Goal: Information Seeking & Learning: Check status

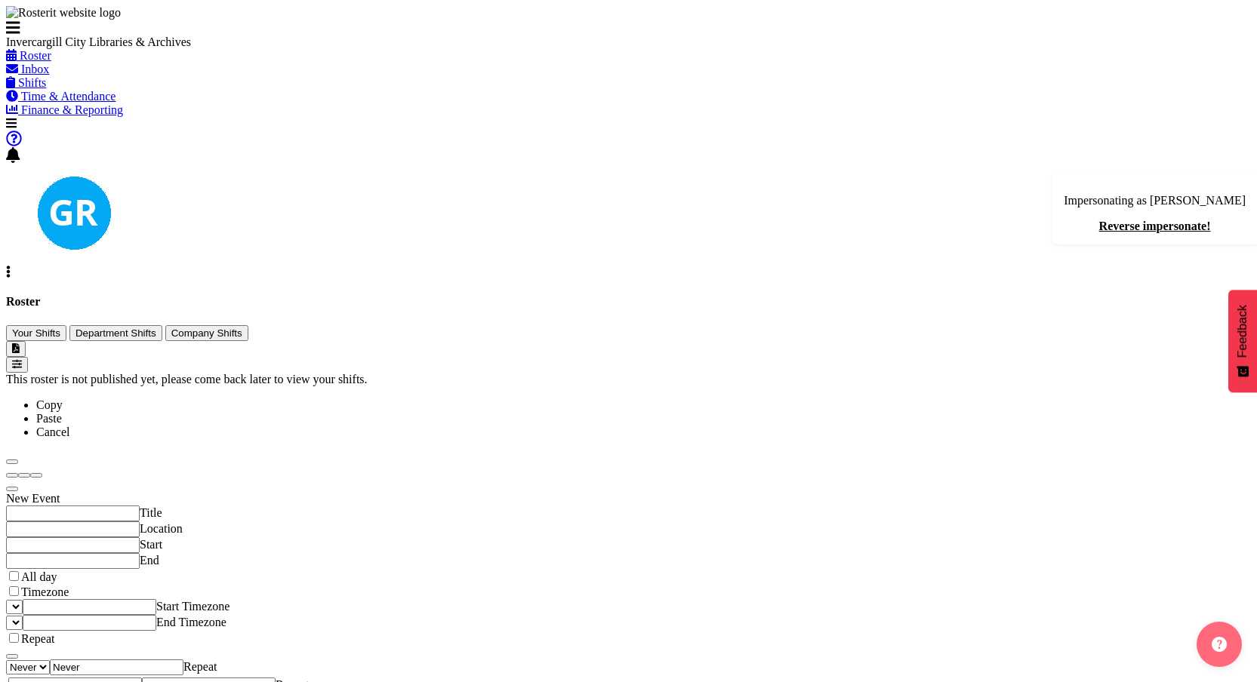
click at [699, 373] on div "August 25 - 31, 2025 Today Day Week Fortnight Month calendar Month Agenda Time …" at bounding box center [628, 380] width 1245 height 14
click at [352, 295] on div "Roster Your Shifts Department Shifts Company Shifts All Locations Clear Bluff L…" at bounding box center [628, 333] width 1245 height 77
click at [162, 325] on button "Department Shifts" at bounding box center [115, 333] width 93 height 16
click at [60, 328] on span "Your Shifts" at bounding box center [36, 333] width 48 height 11
click at [242, 328] on span "Company Shifts" at bounding box center [206, 333] width 71 height 11
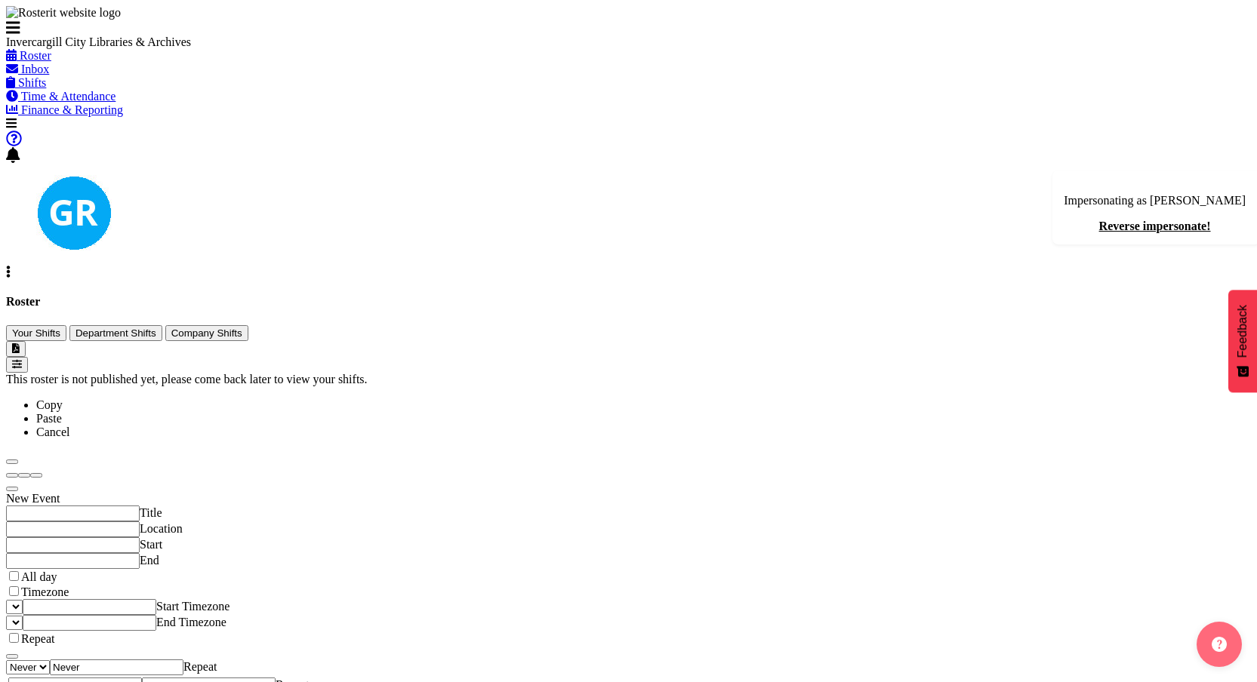
click at [143, 49] on div "Invercargill City Libraries & Archives" at bounding box center [119, 27] width 226 height 43
click at [131, 49] on div "Invercargill City Libraries & Archives" at bounding box center [119, 42] width 226 height 14
click at [145, 49] on div "Invercargill City Libraries & Archives" at bounding box center [119, 42] width 226 height 14
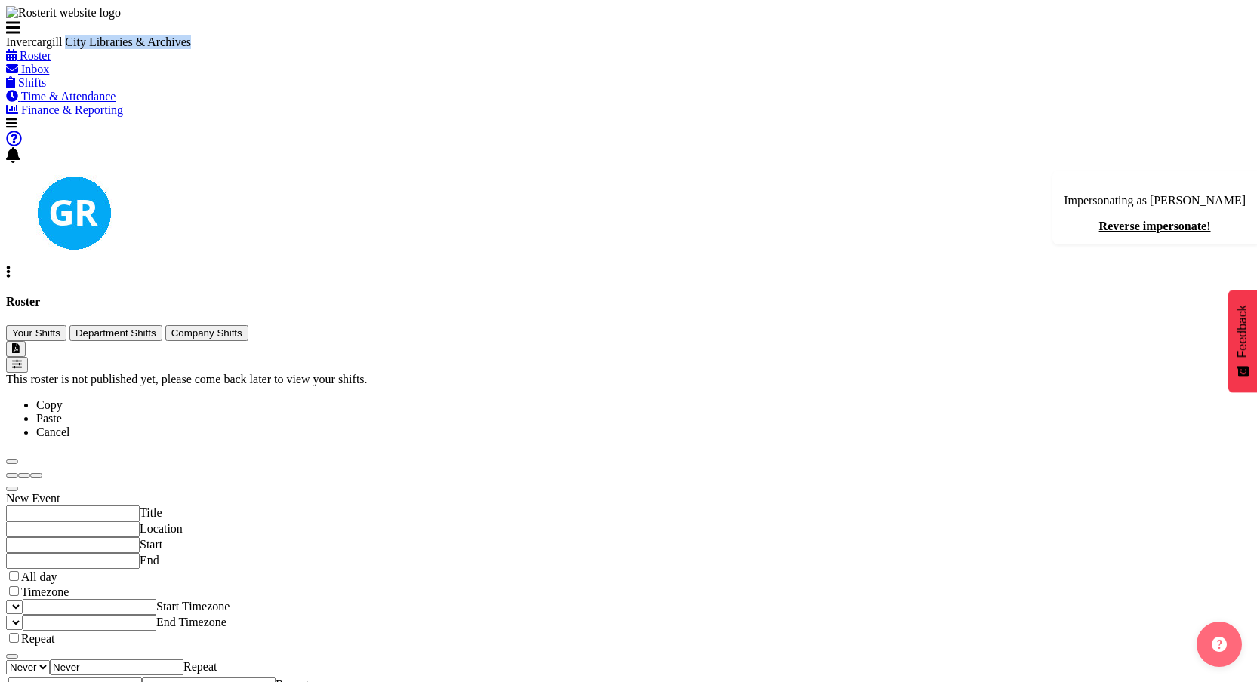
click at [145, 49] on div "Invercargill City Libraries & Archives" at bounding box center [119, 42] width 226 height 14
click at [158, 49] on div "Invercargill City Libraries & Archives" at bounding box center [119, 42] width 226 height 14
click at [49, 75] on span "Inbox" at bounding box center [35, 69] width 28 height 13
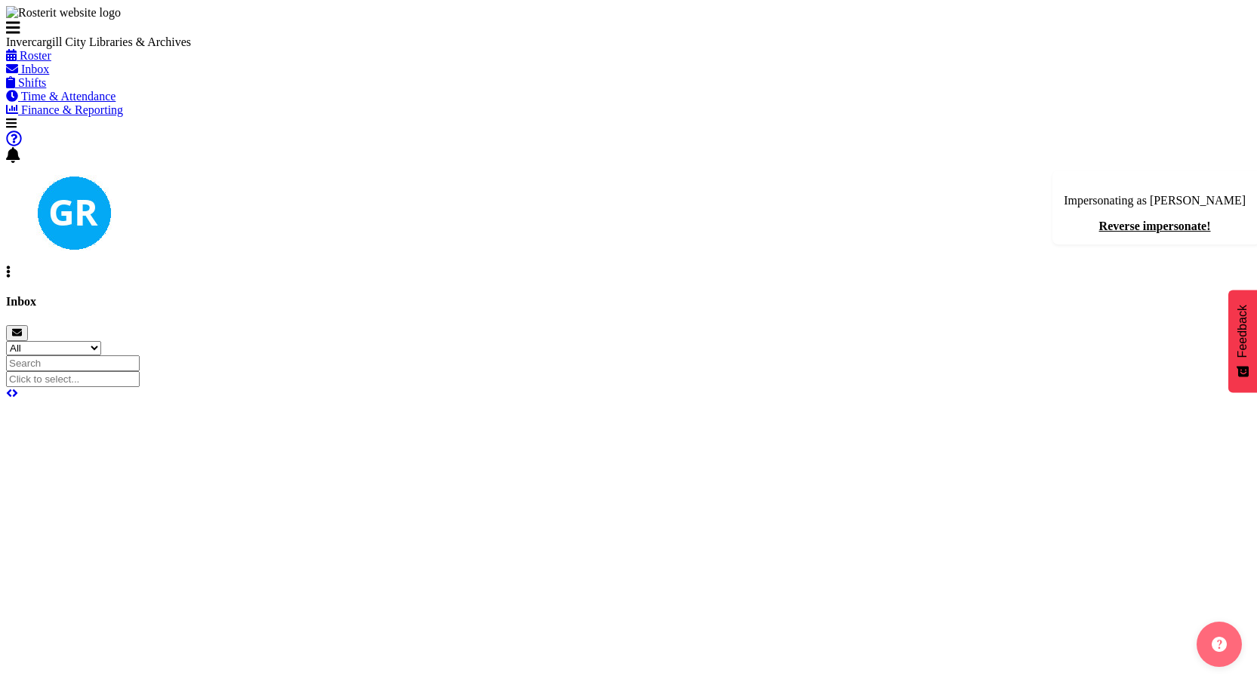
click at [115, 49] on div "Invercargill City Libraries & Archives" at bounding box center [119, 42] width 226 height 14
copy div "Invercargill City Libraries & Archives"
click at [11, 266] on span at bounding box center [8, 272] width 5 height 13
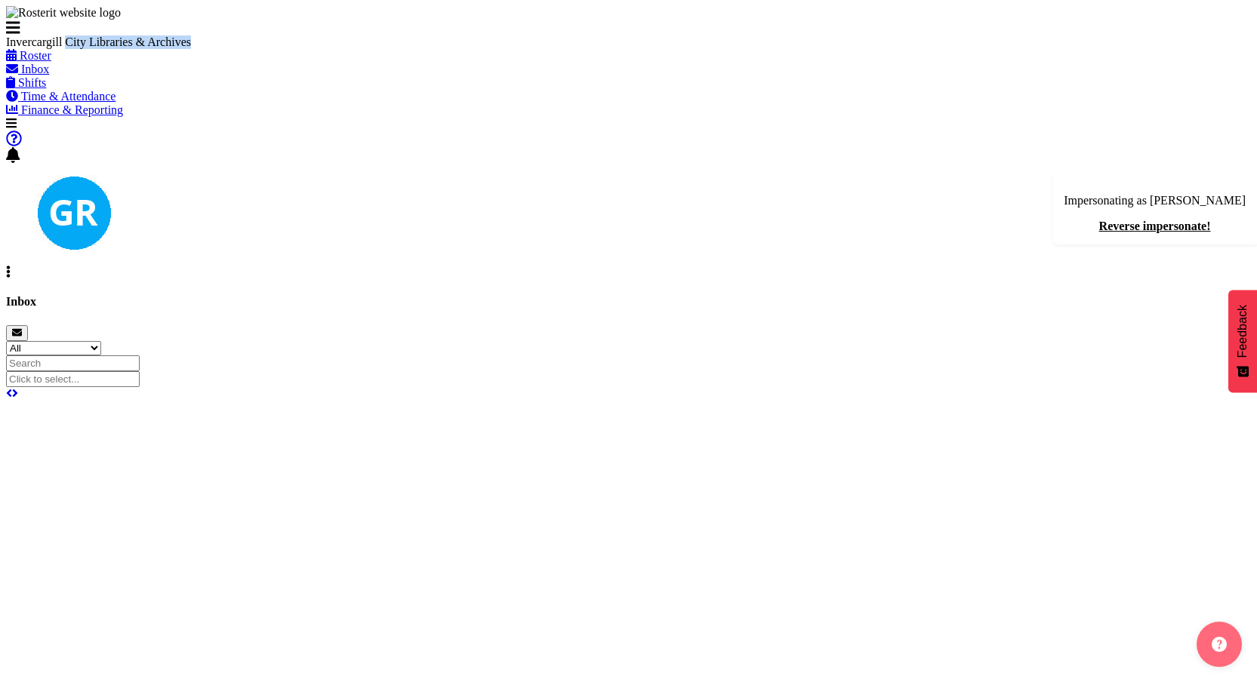
click at [1140, 220] on link "Reverse impersonate!" at bounding box center [1155, 226] width 112 height 13
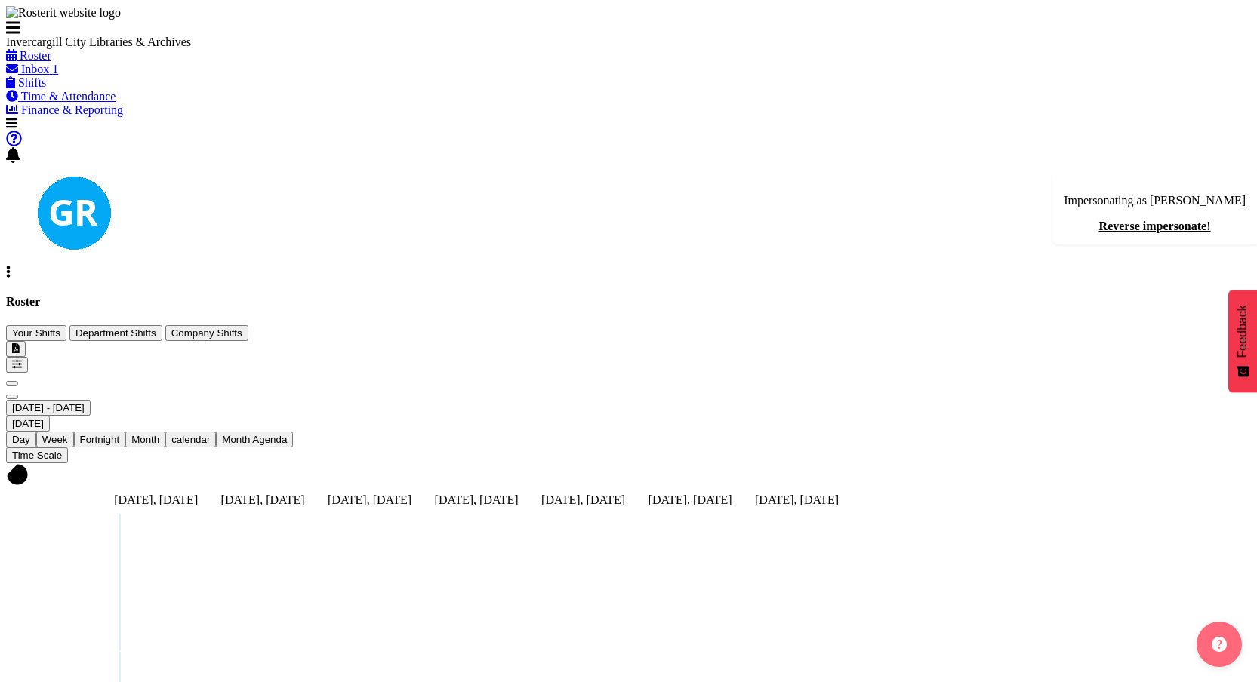
click at [30, 434] on span "Day" at bounding box center [21, 439] width 18 height 11
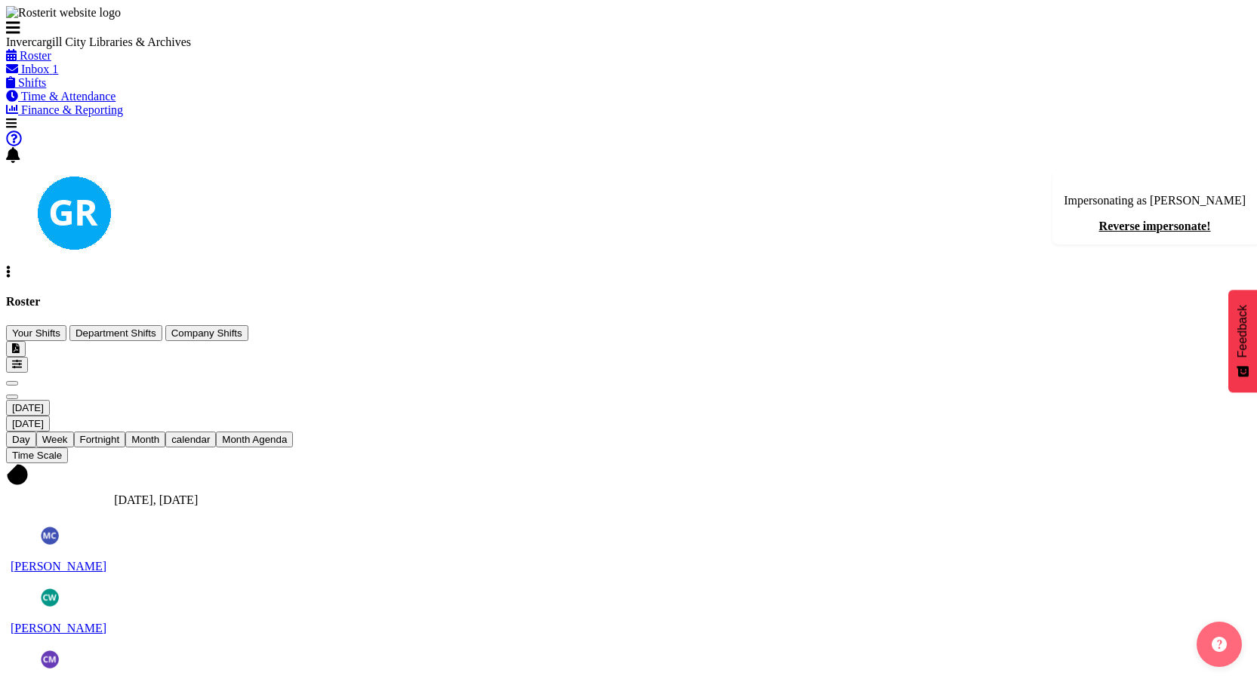
click at [68, 434] on span "Week" at bounding box center [55, 439] width 26 height 11
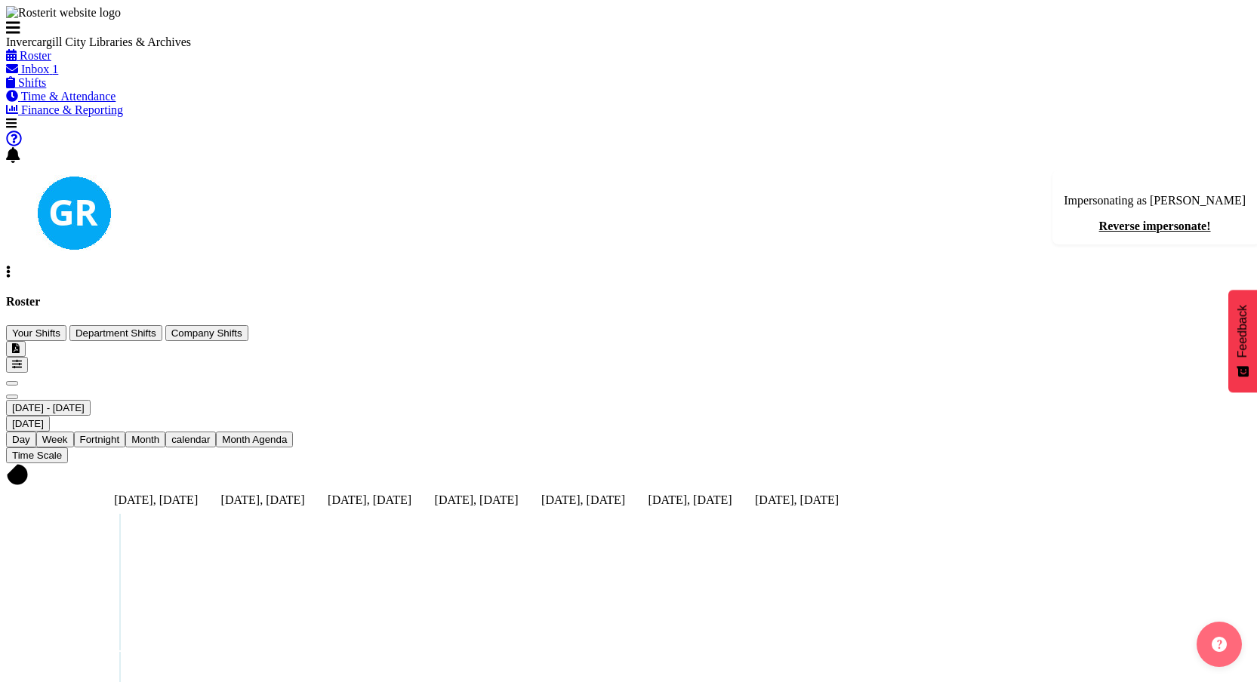
scroll to position [9, 0]
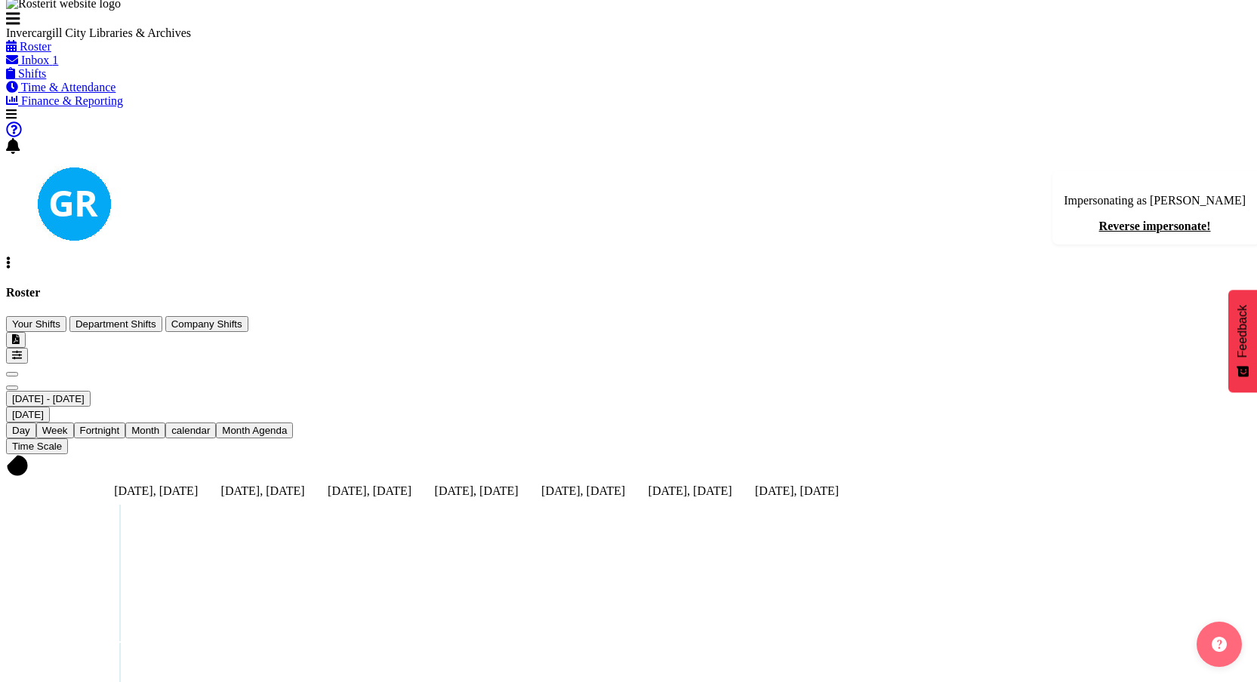
click at [62, 441] on span "Time Scale" at bounding box center [37, 446] width 50 height 11
click at [298, 454] on div "Timeline Week of August 27, 2025" at bounding box center [628, 467] width 1245 height 26
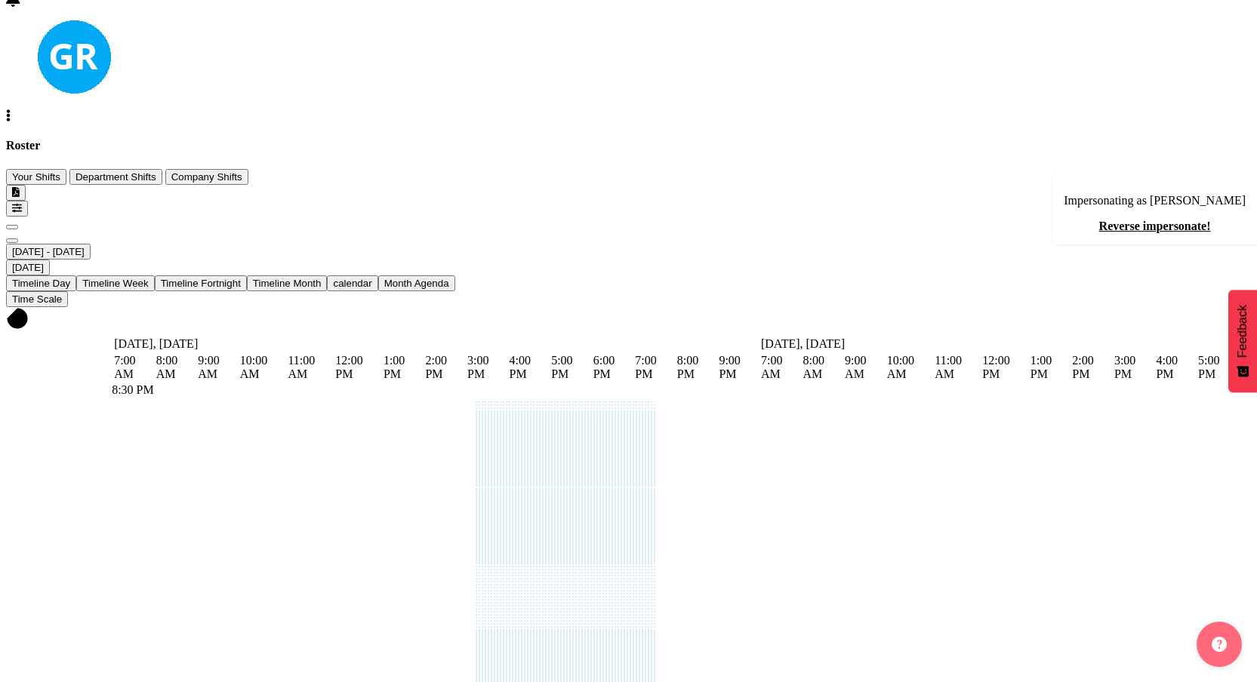
scroll to position [0, 0]
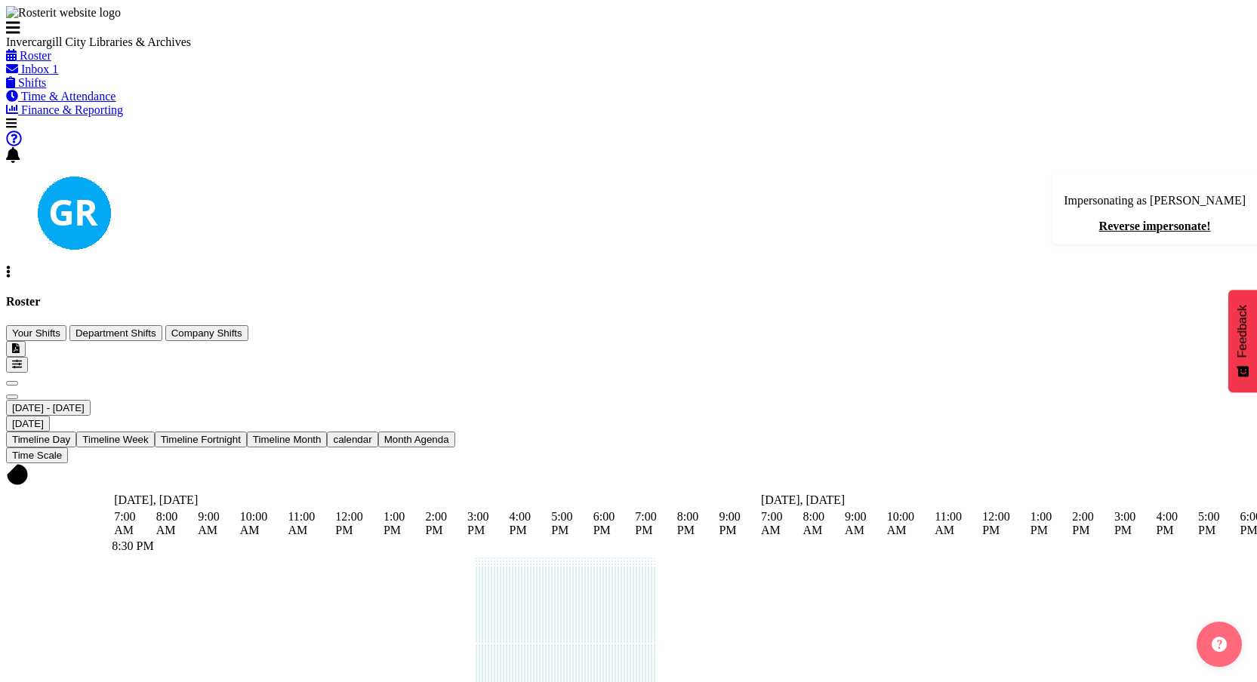
click at [12, 383] on span "Previous" at bounding box center [12, 383] width 0 height 0
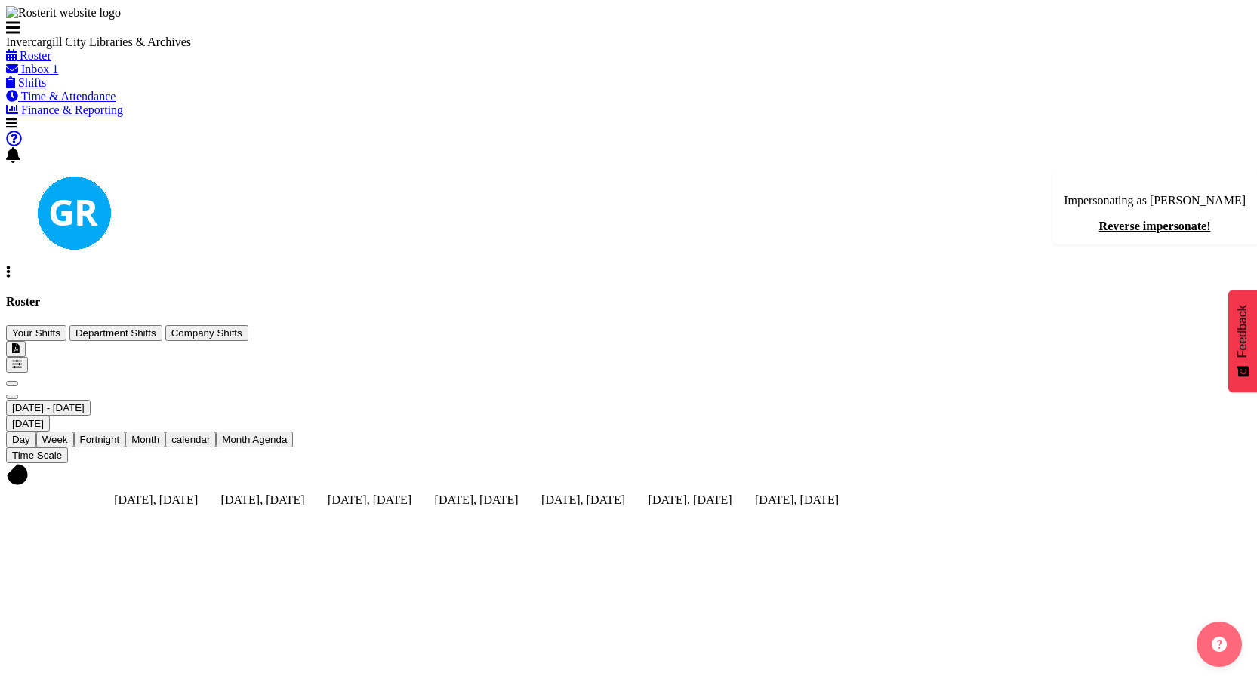
click at [12, 397] on span "Next" at bounding box center [12, 397] width 0 height 0
click at [62, 450] on span "Time Scale" at bounding box center [37, 455] width 50 height 11
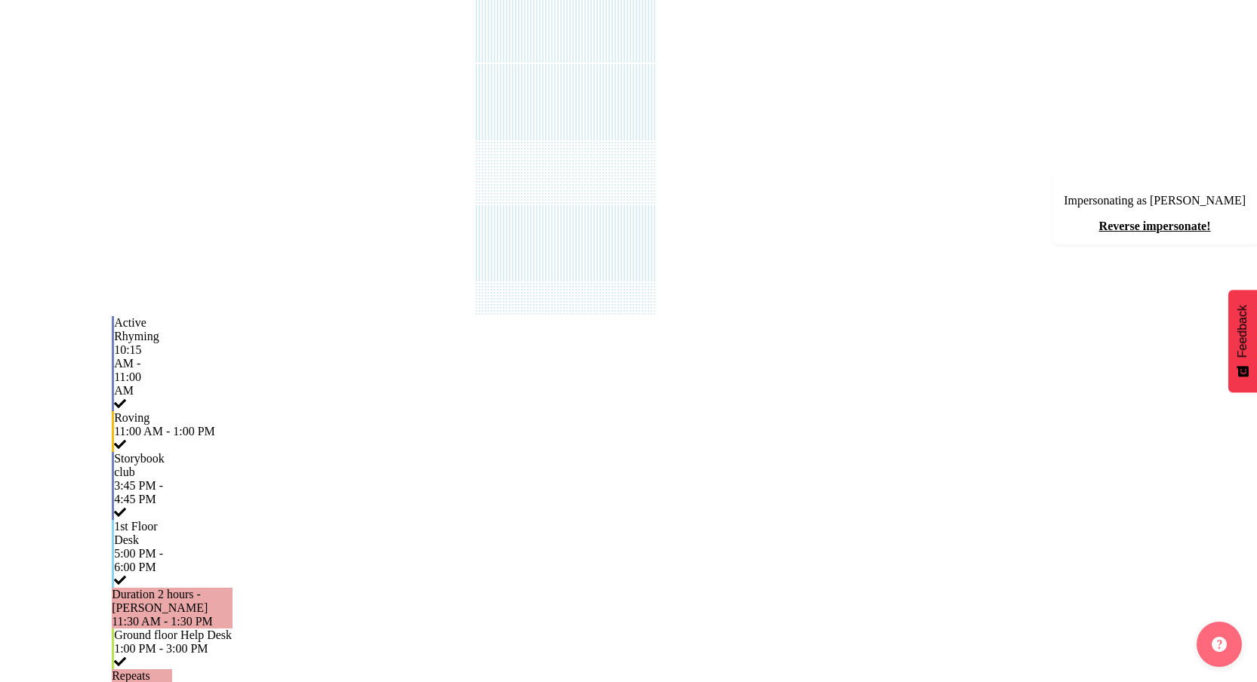
scroll to position [0, 17]
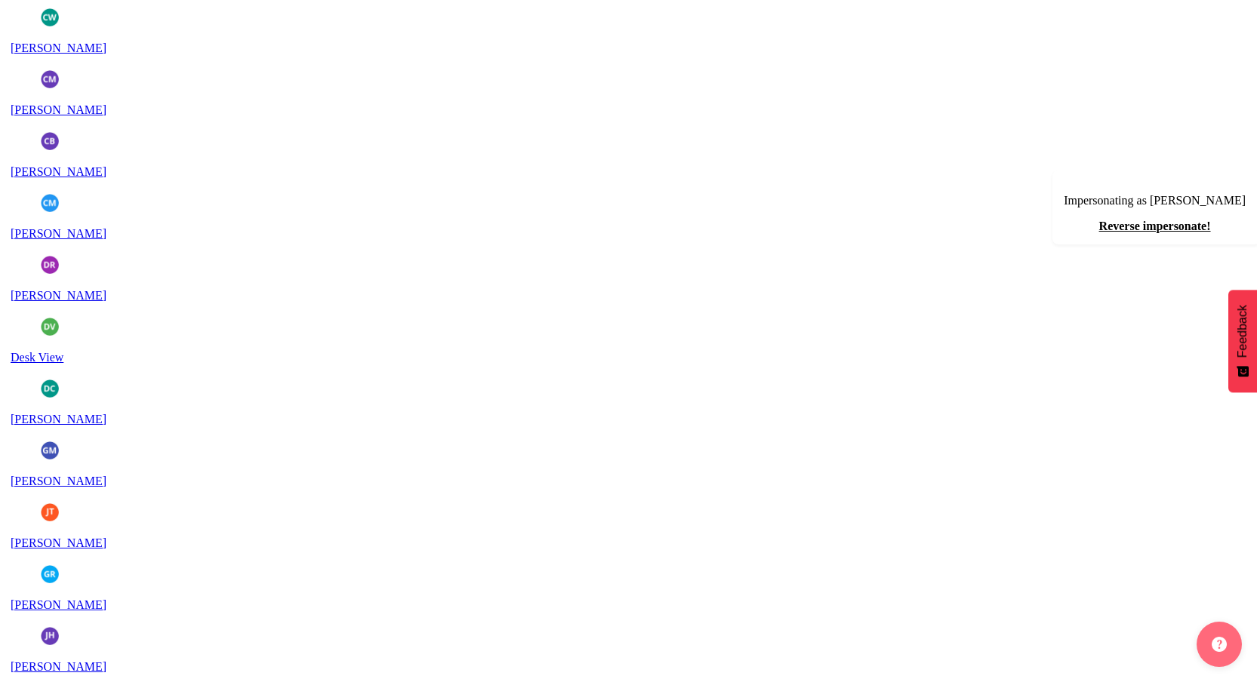
scroll to position [0, 0]
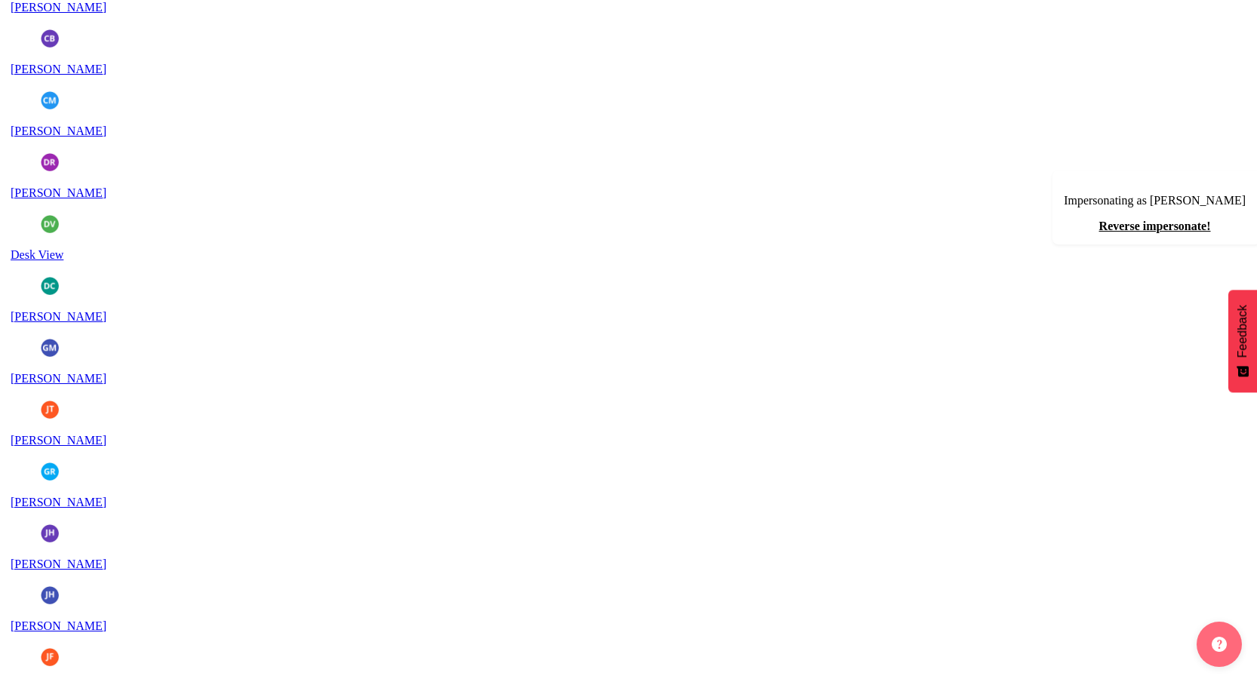
scroll to position [247, 0]
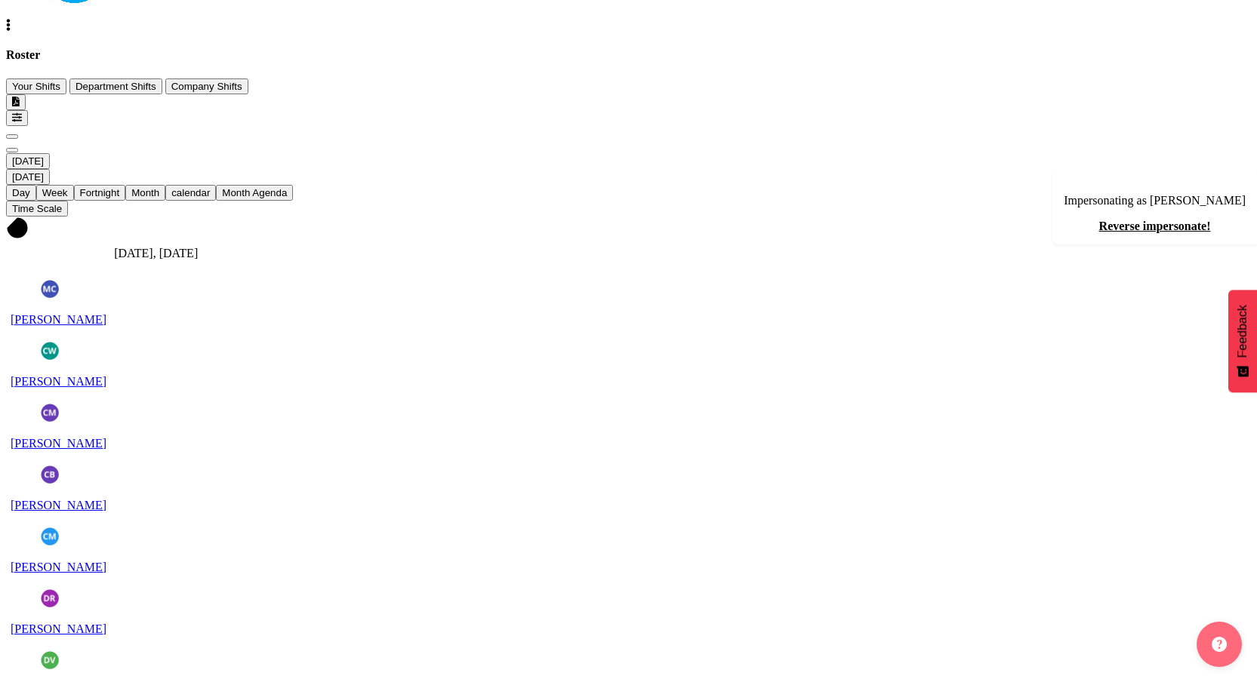
click at [12, 137] on span "Previous" at bounding box center [12, 137] width 0 height 0
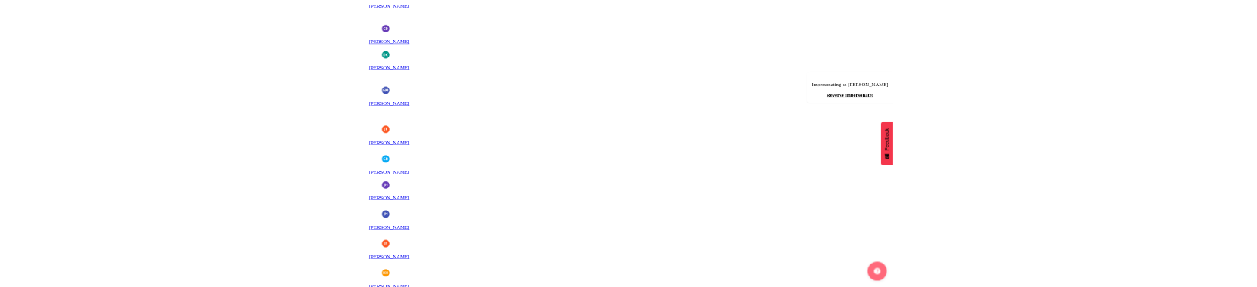
scroll to position [1741, 0]
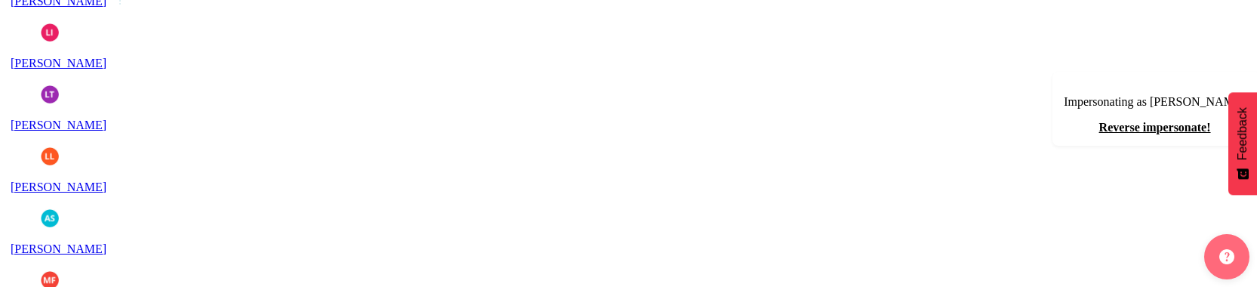
scroll to position [1662, 0]
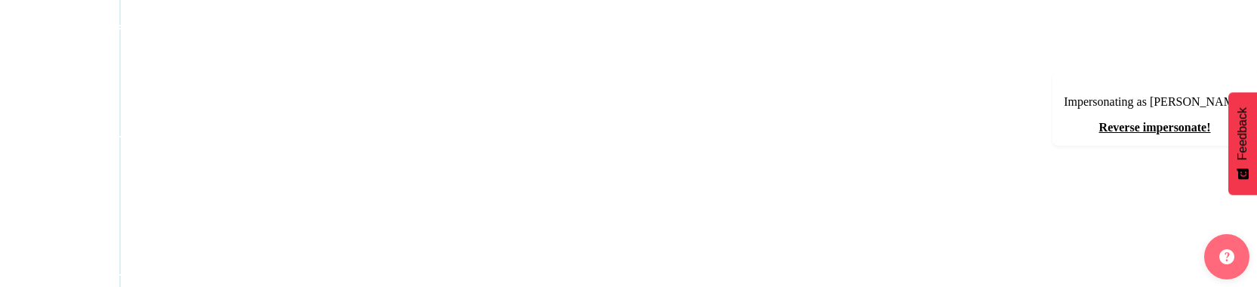
scroll to position [1653, 0]
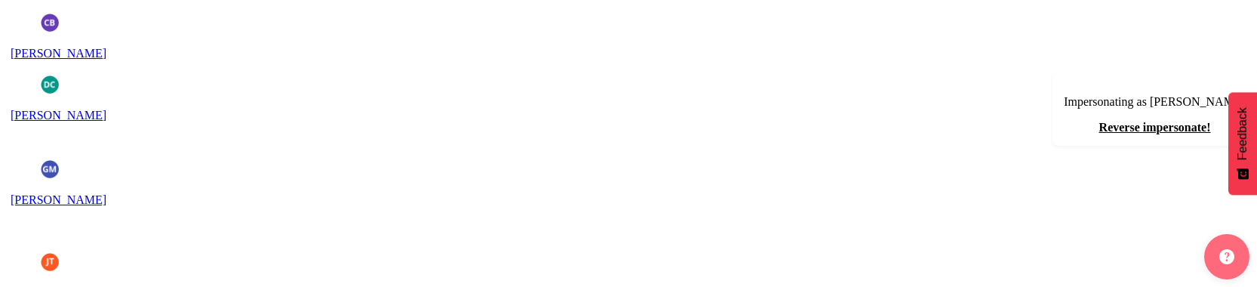
scroll to position [1451, 0]
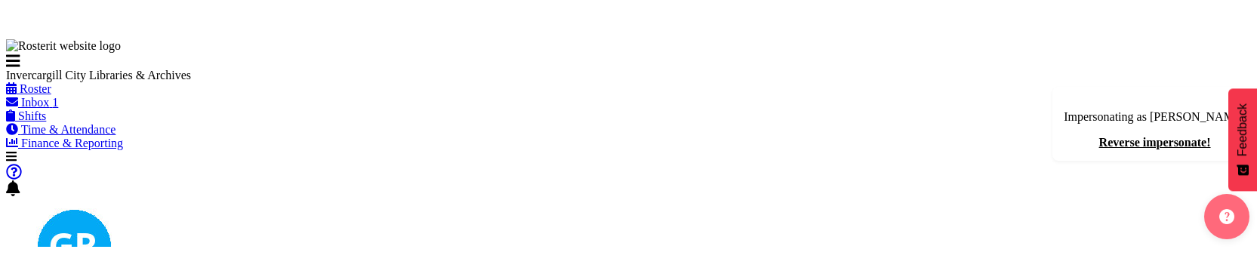
scroll to position [303, 0]
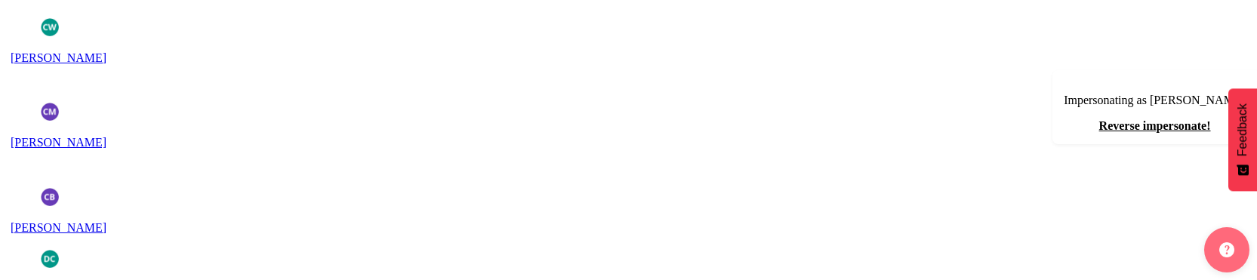
scroll to position [1214, 0]
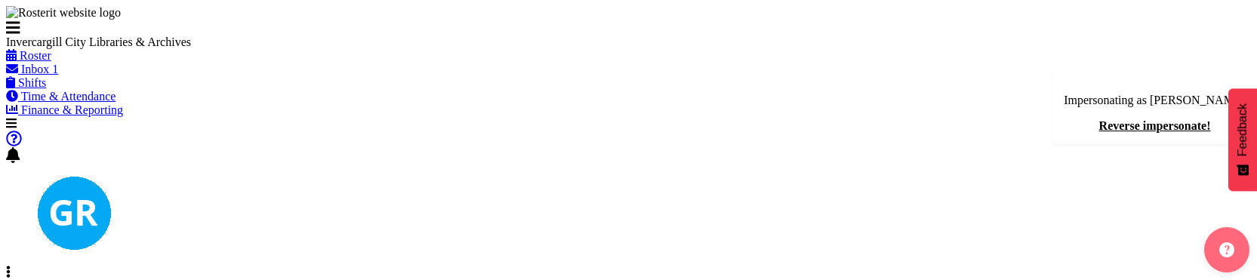
scroll to position [466, 0]
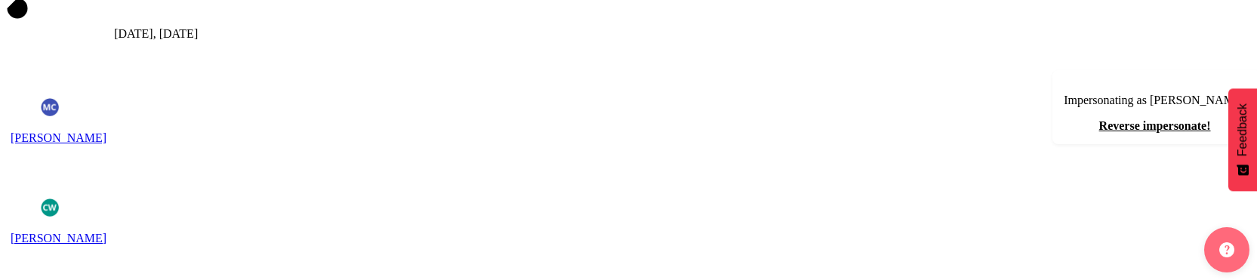
click at [1137, 119] on link "Reverse impersonate!" at bounding box center [1155, 125] width 112 height 13
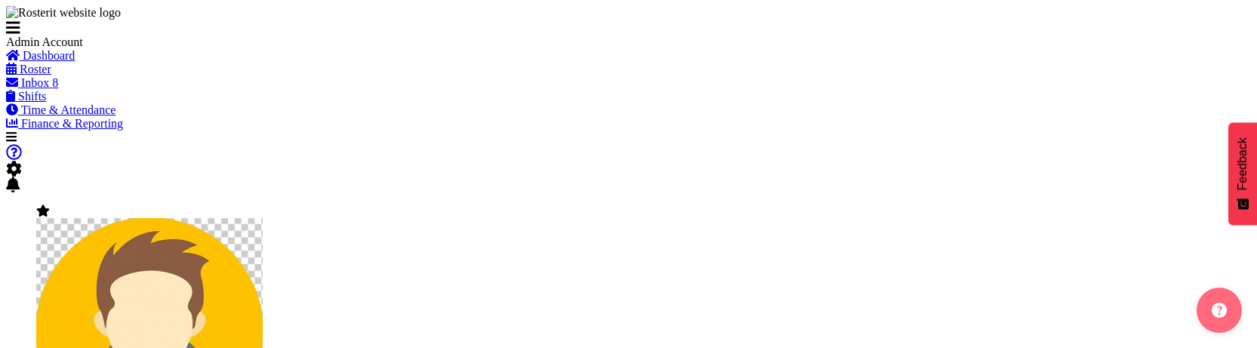
scroll to position [9, 0]
click at [42, 75] on link "Roster" at bounding box center [28, 69] width 45 height 13
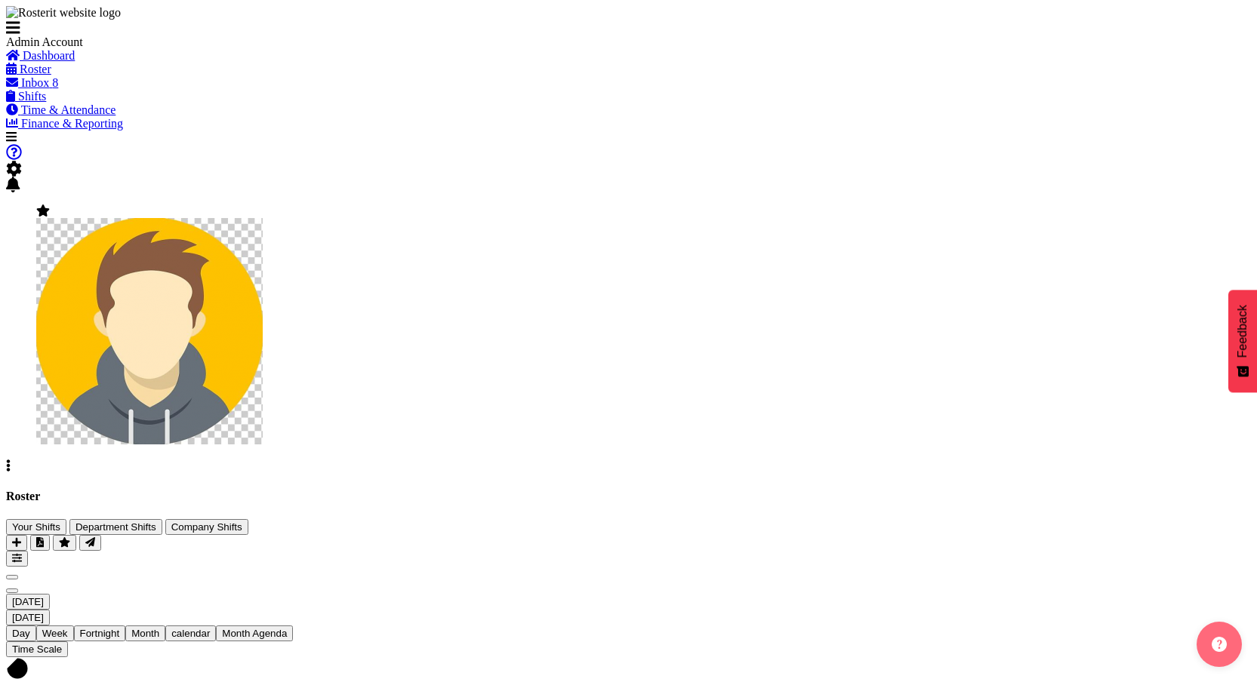
click at [44, 455] on span "August 29, 2025" at bounding box center [28, 601] width 32 height 11
click at [68, 455] on span "Week" at bounding box center [55, 633] width 26 height 11
click at [36, 455] on div "Day" at bounding box center [21, 634] width 30 height 16
click at [44, 455] on span "August 27, 2025" at bounding box center [28, 601] width 32 height 11
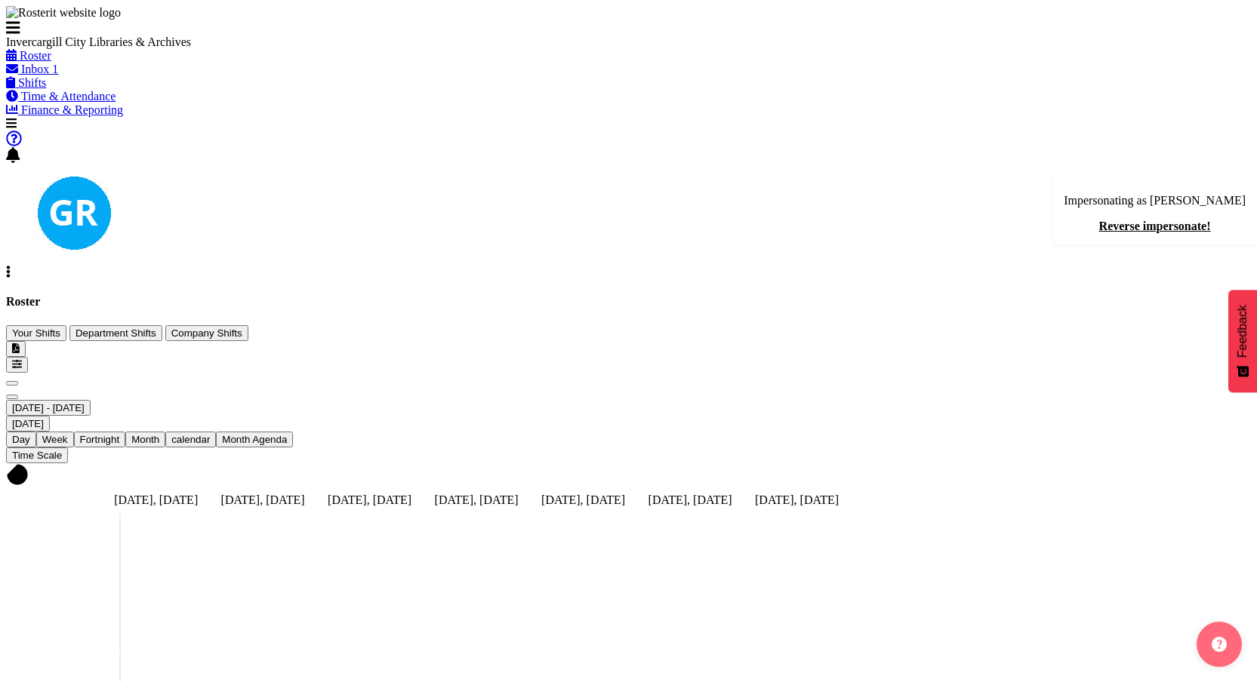
click at [30, 434] on span "Day" at bounding box center [21, 439] width 18 height 11
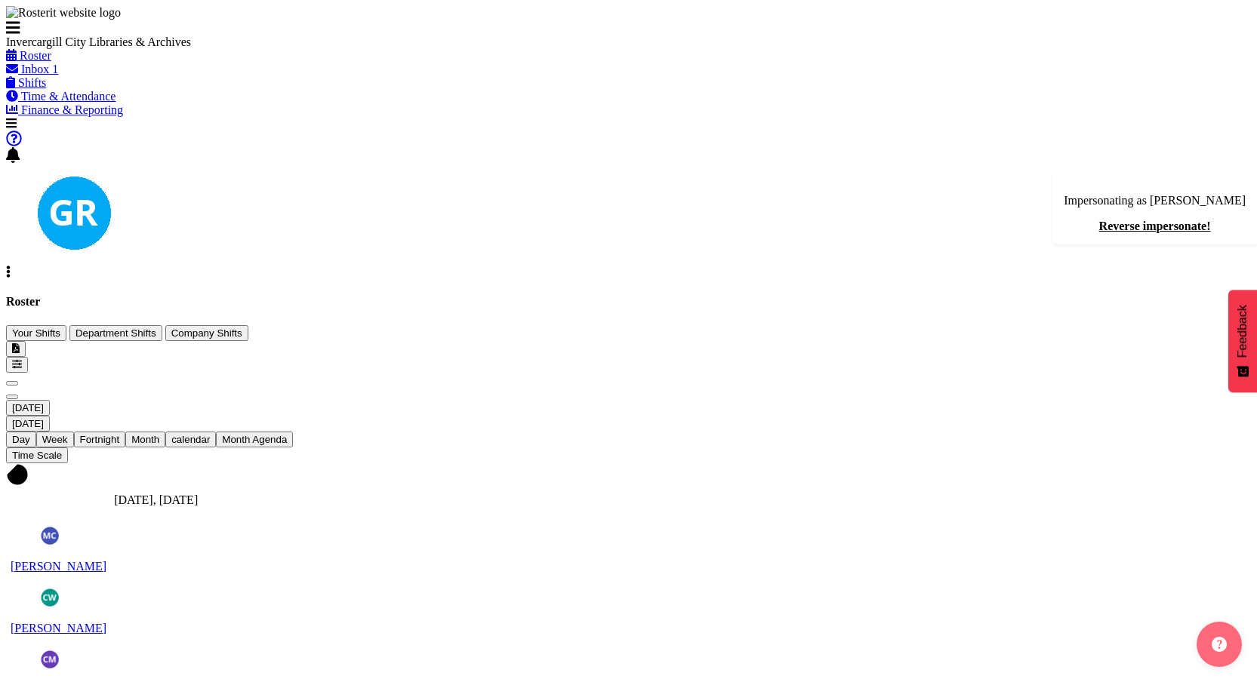
click at [292, 373] on div "Timeline Day of August 27, 2025" at bounding box center [628, 380] width 1245 height 14
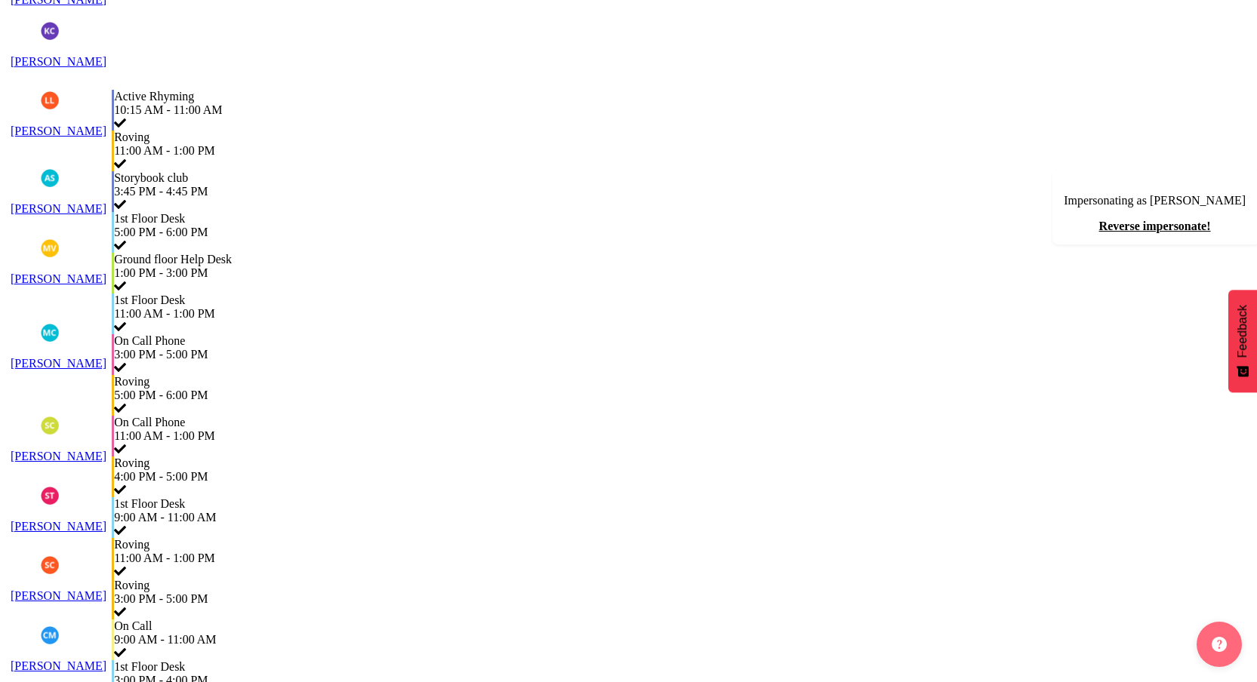
scroll to position [1535, 0]
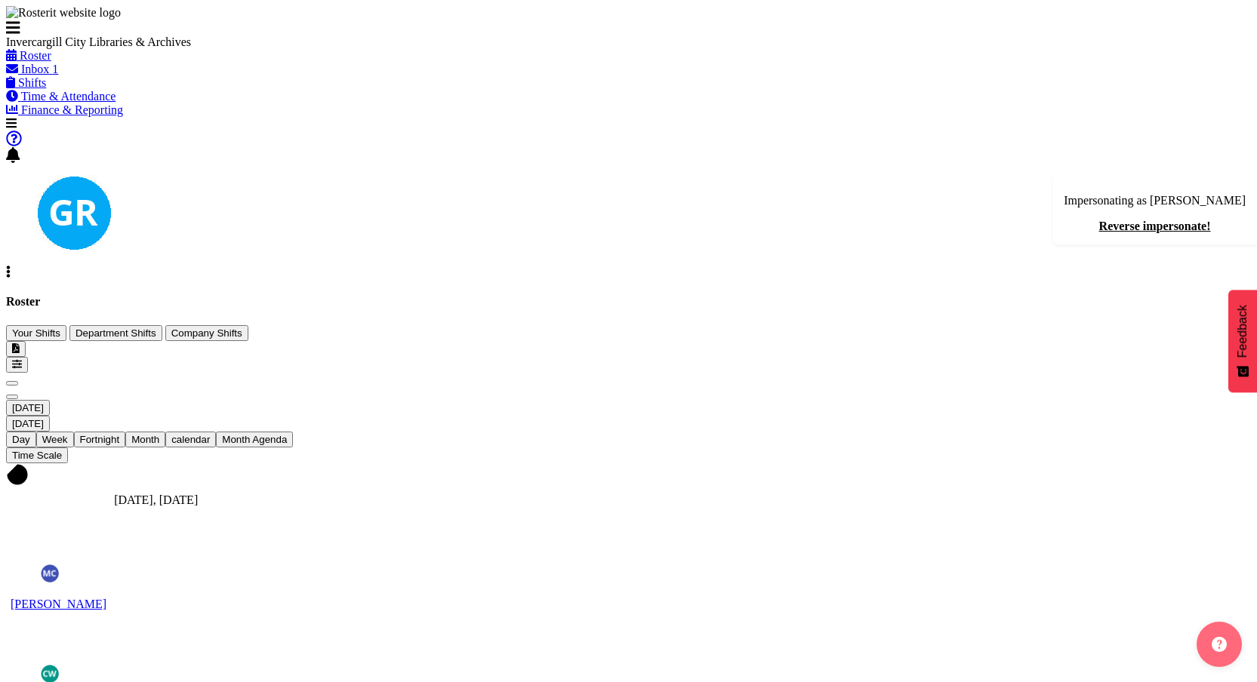
scroll to position [242, 0]
click at [68, 434] on span "Week" at bounding box center [55, 439] width 26 height 11
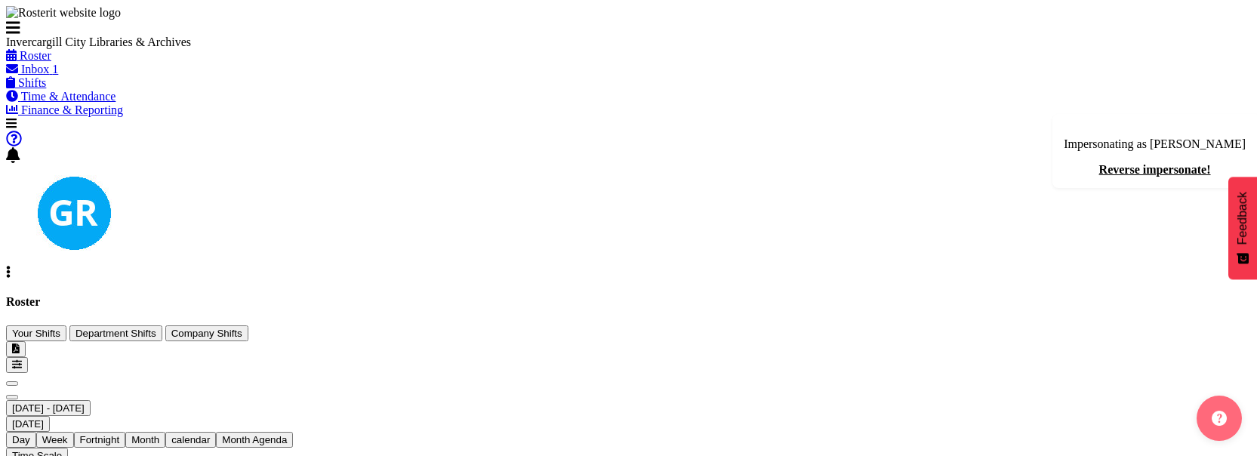
scroll to position [265, 0]
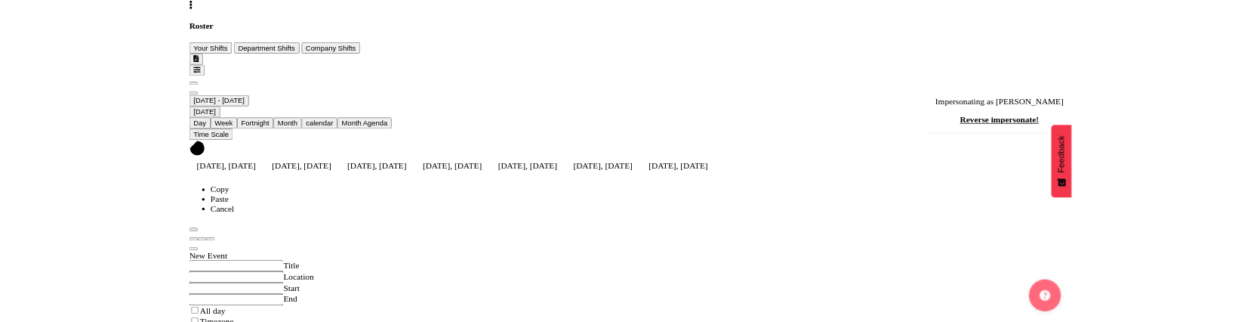
scroll to position [265, 0]
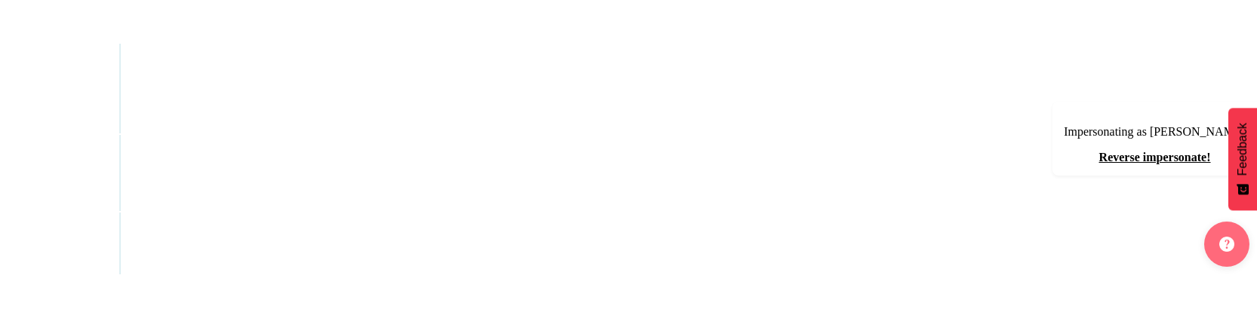
scroll to position [2405, 0]
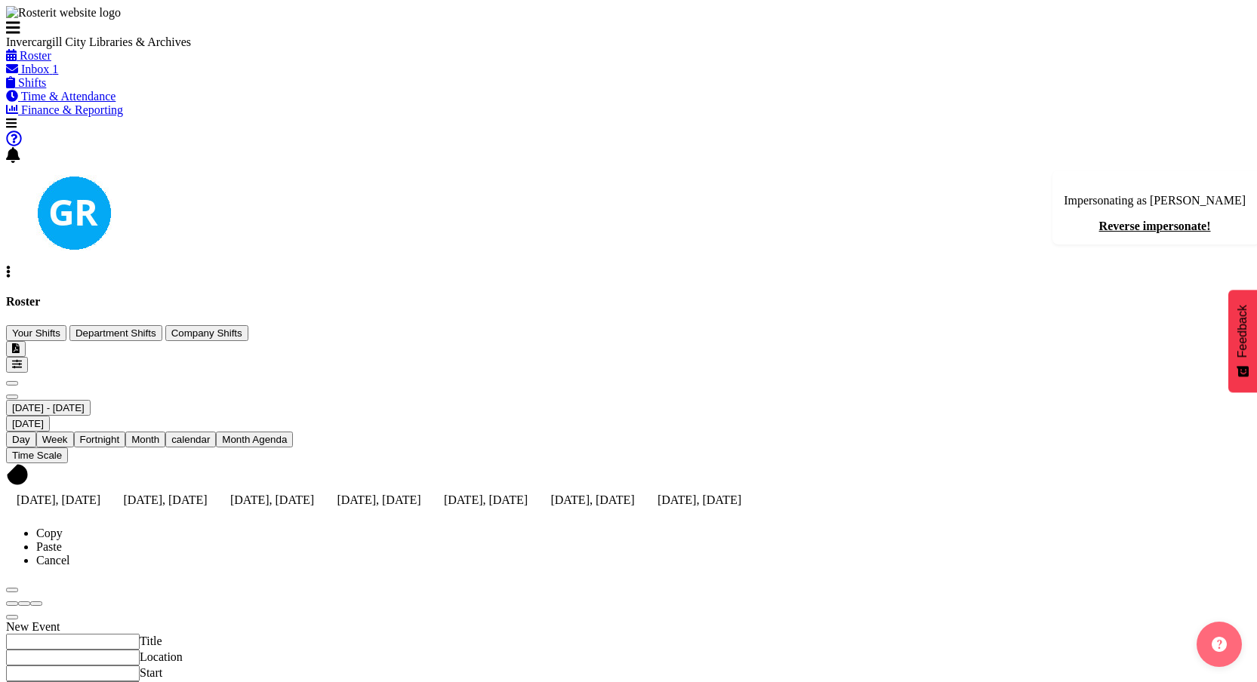
scroll to position [64, 0]
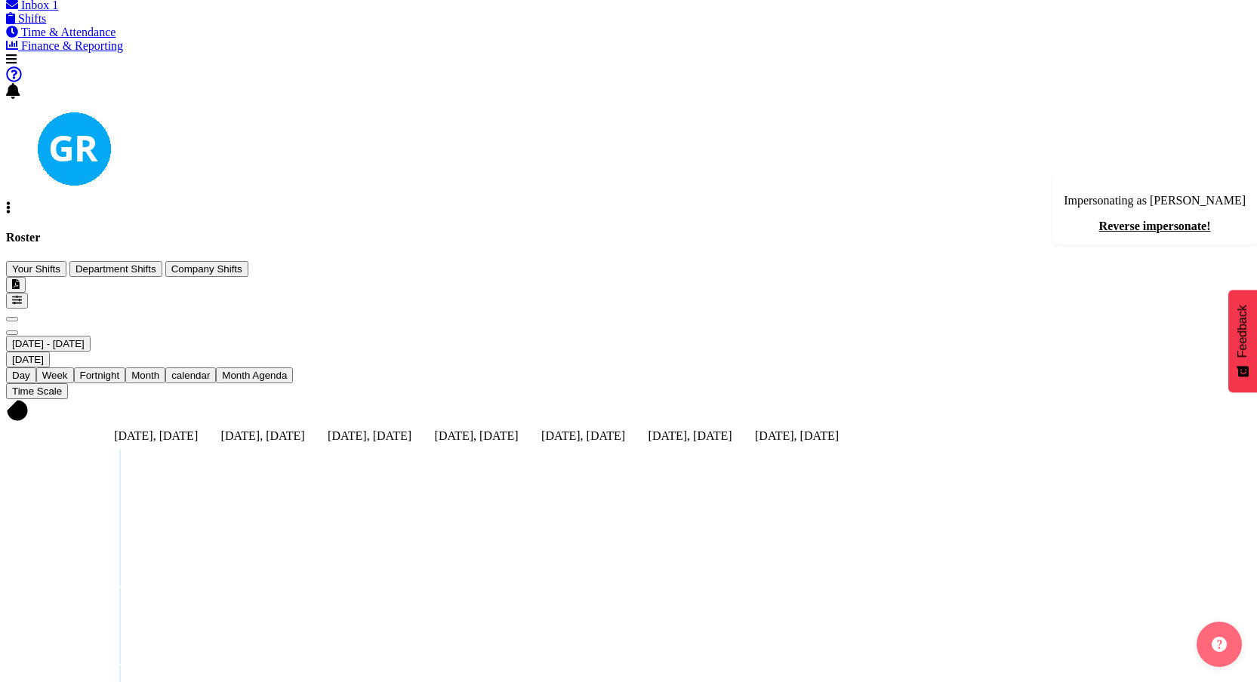
click at [85, 318] on span "August 25 - 31, 2025" at bounding box center [48, 343] width 72 height 11
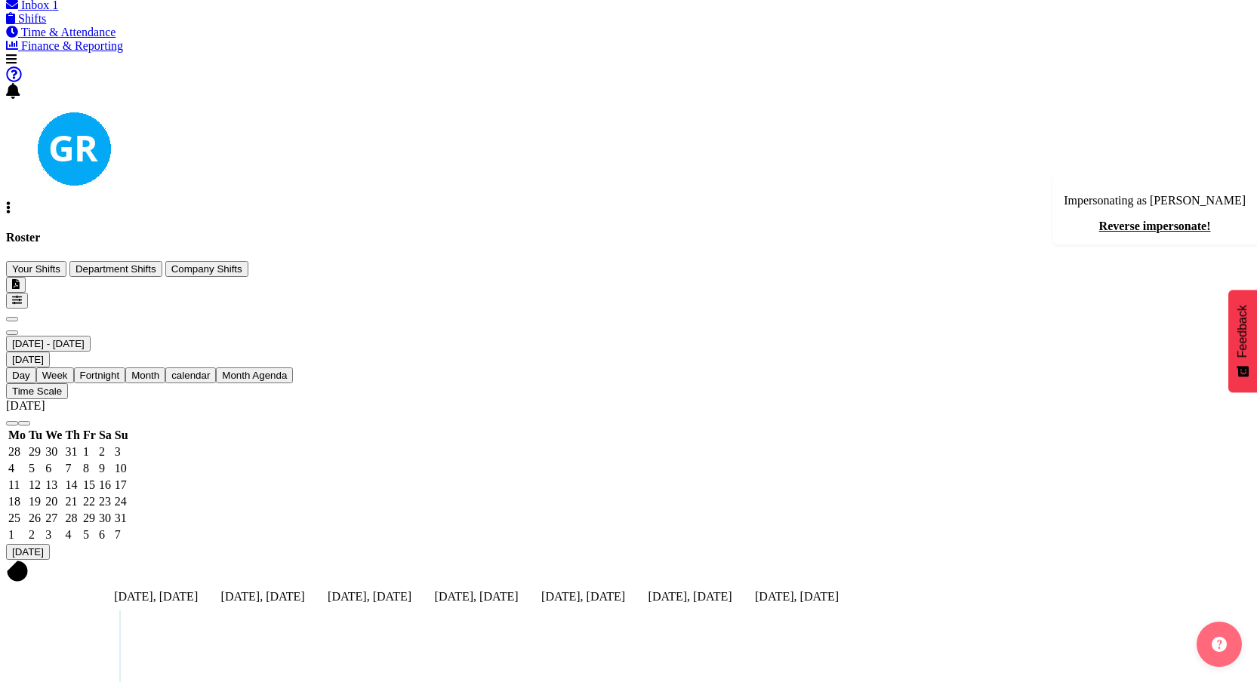
click at [30, 318] on span "Day" at bounding box center [21, 375] width 18 height 11
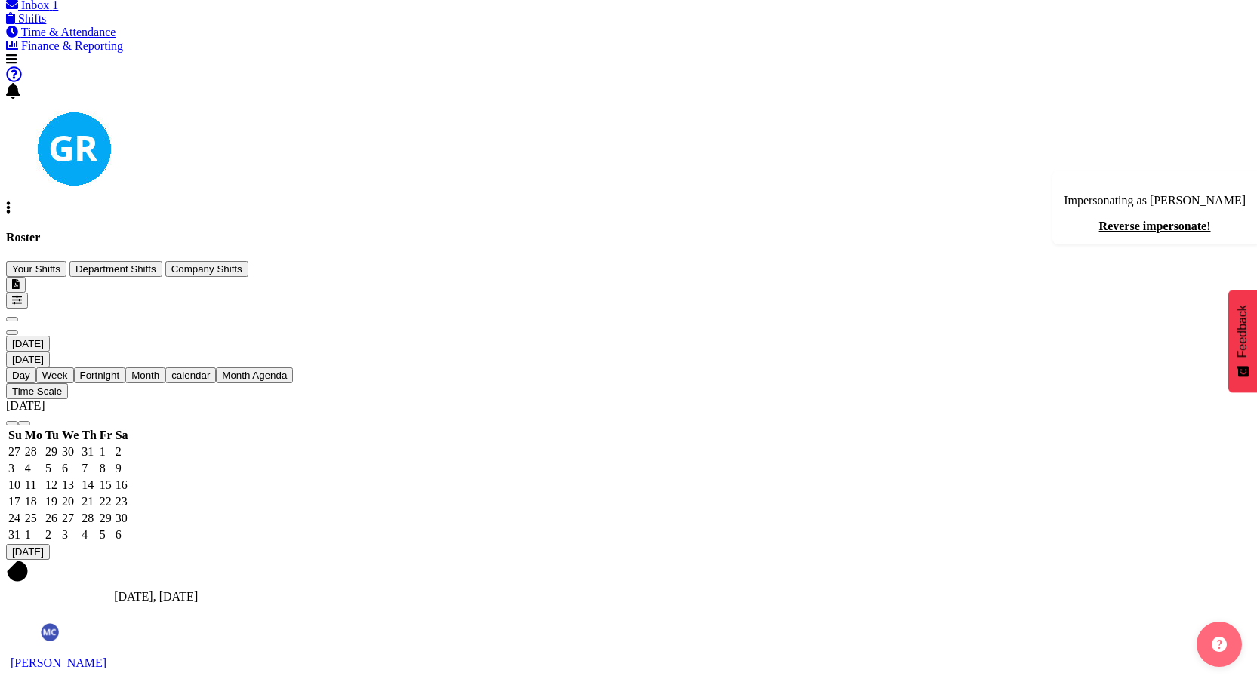
click at [44, 318] on span "August 27, 2025" at bounding box center [28, 343] width 32 height 11
click at [57, 318] on span "26" at bounding box center [51, 518] width 12 height 13
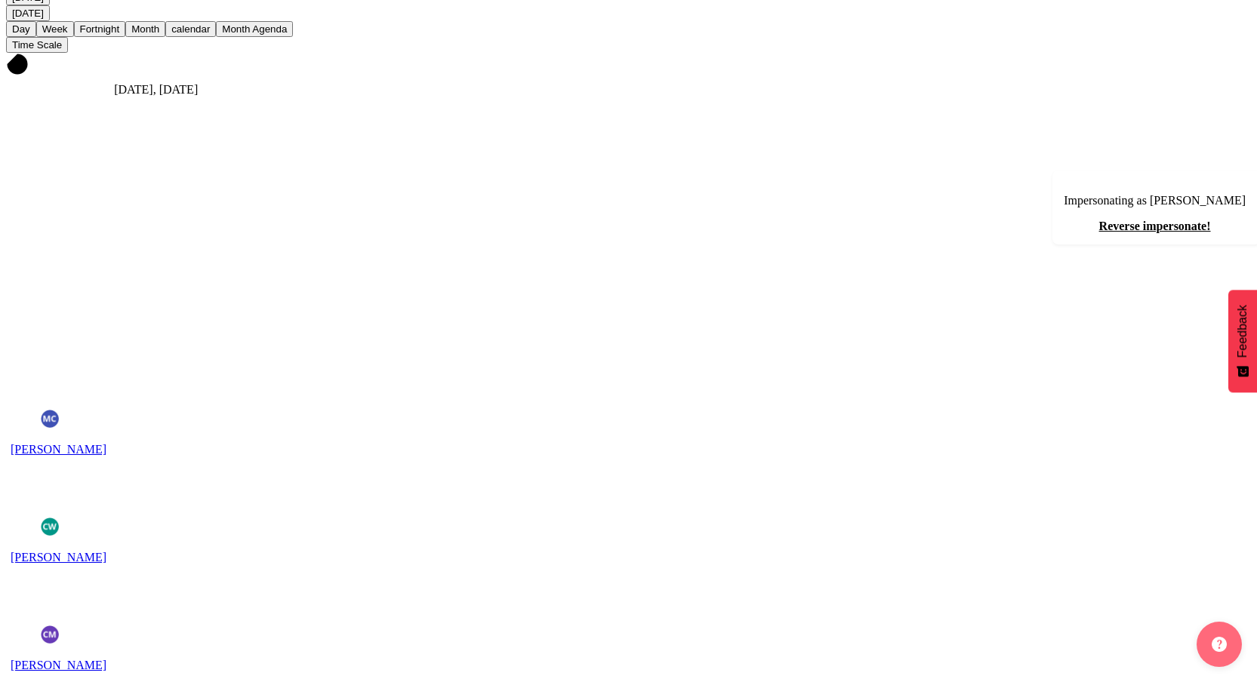
scroll to position [333, 0]
